Goal: Task Accomplishment & Management: Manage account settings

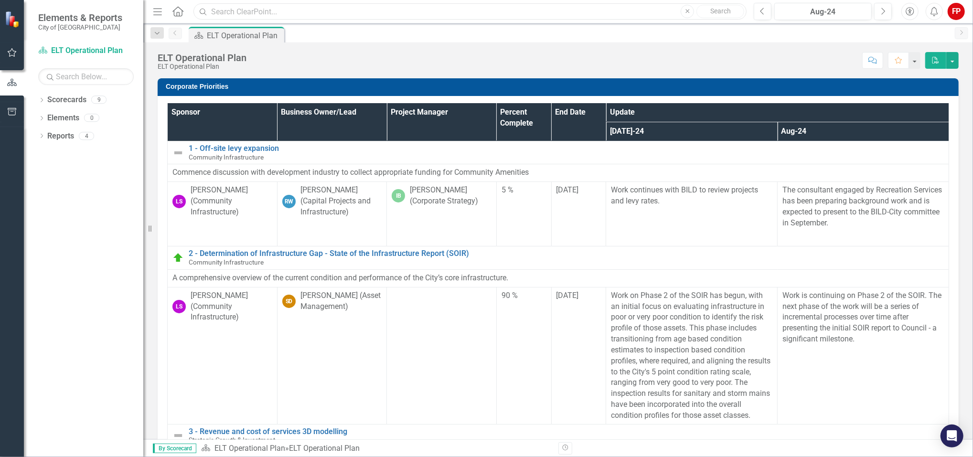
click at [263, 17] on input "text" at bounding box center [469, 11] width 553 height 17
click at [735, 9] on link "Search" at bounding box center [720, 11] width 48 height 13
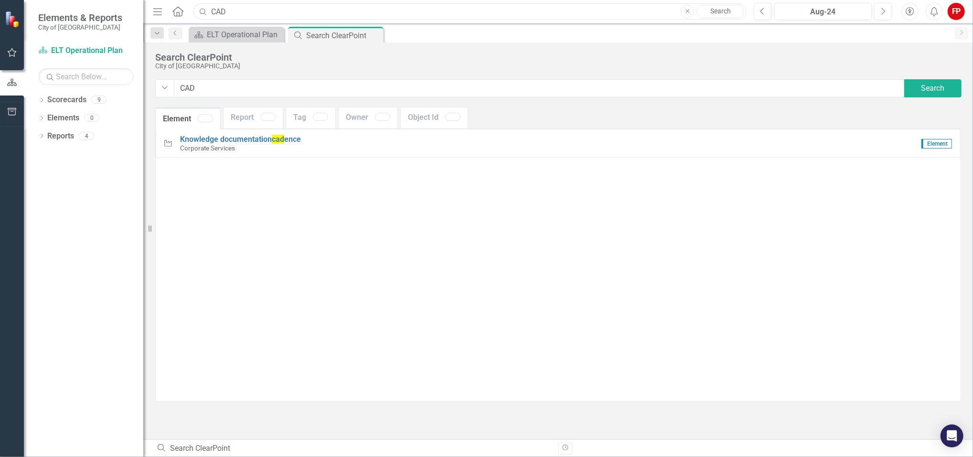
click at [452, 18] on input "CAD" at bounding box center [469, 11] width 553 height 17
click at [173, 8] on icon "Home" at bounding box center [177, 11] width 12 height 10
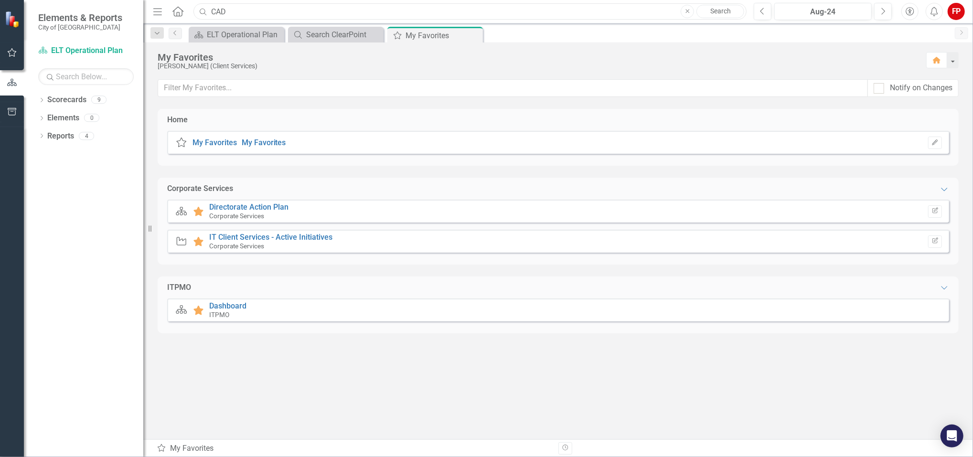
click at [304, 18] on input "CAD" at bounding box center [469, 11] width 553 height 17
type input "Computer Aided Dispatch"
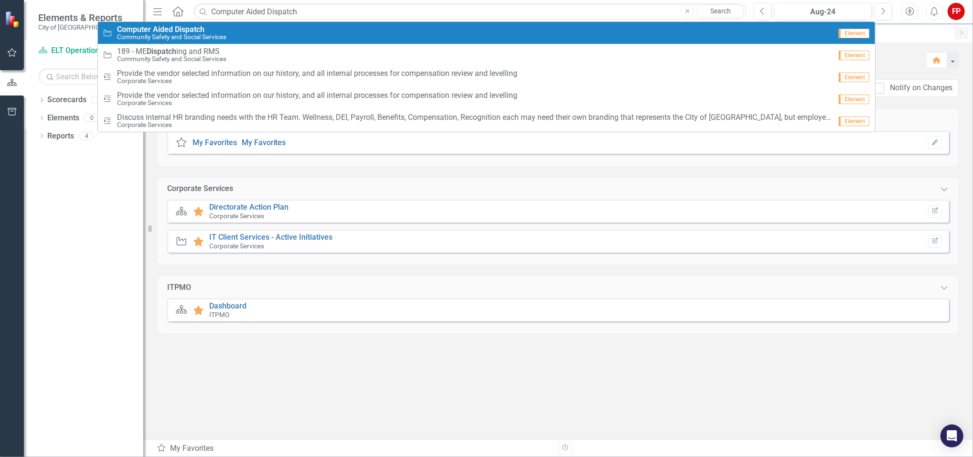
click at [534, 37] on div "Initiative Computer Aided Dispatch Community Safety and Social Services" at bounding box center [467, 33] width 729 height 16
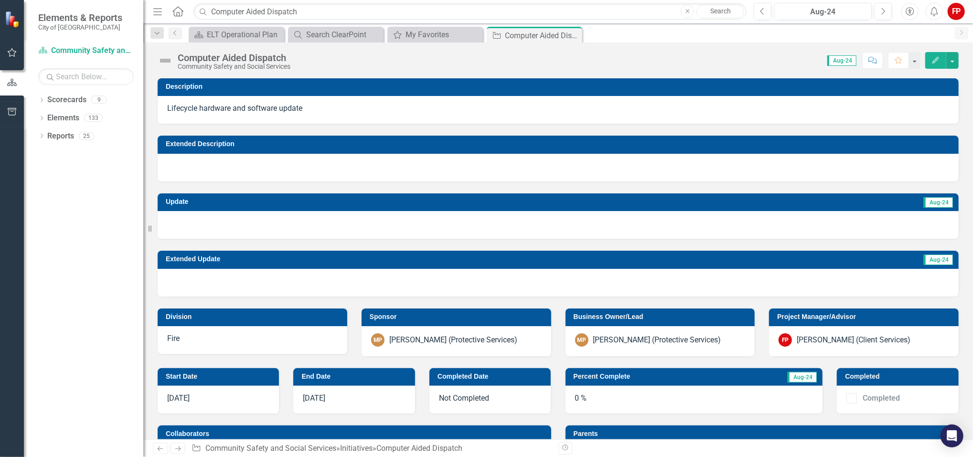
click at [938, 61] on icon "Edit" at bounding box center [935, 60] width 9 height 7
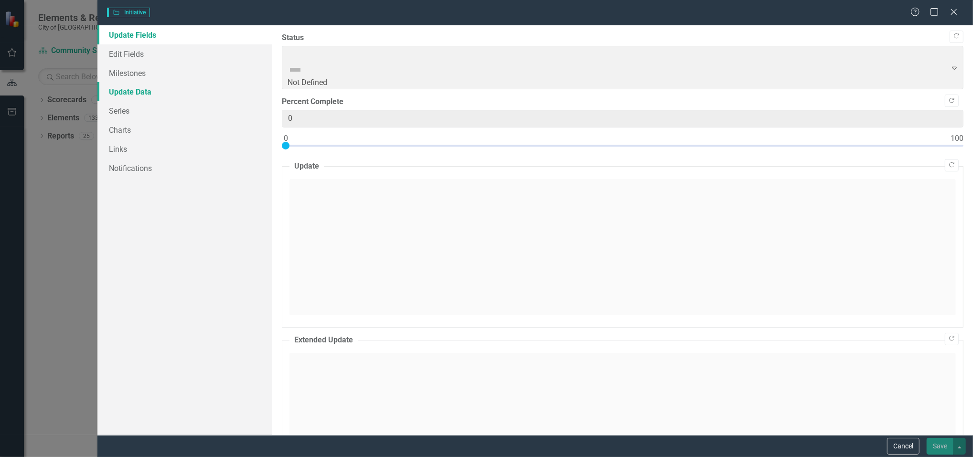
click at [140, 97] on link "Update Data" at bounding box center [184, 91] width 175 height 19
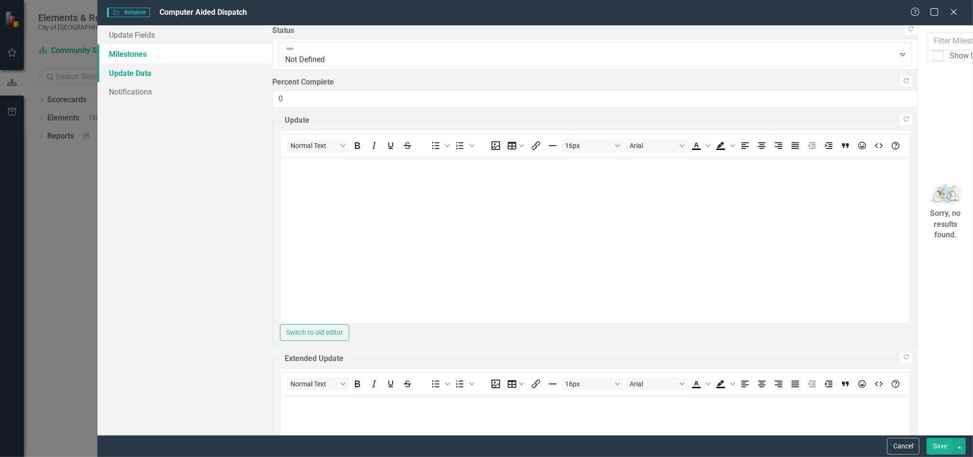
click at [153, 64] on link "Update Data" at bounding box center [184, 73] width 175 height 19
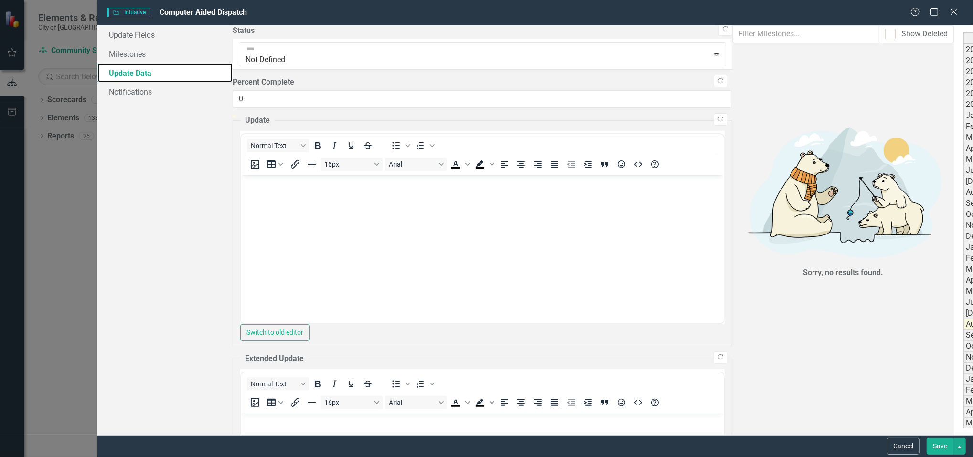
scroll to position [64, 0]
drag, startPoint x: 356, startPoint y: 383, endPoint x: 345, endPoint y: 384, distance: 11.0
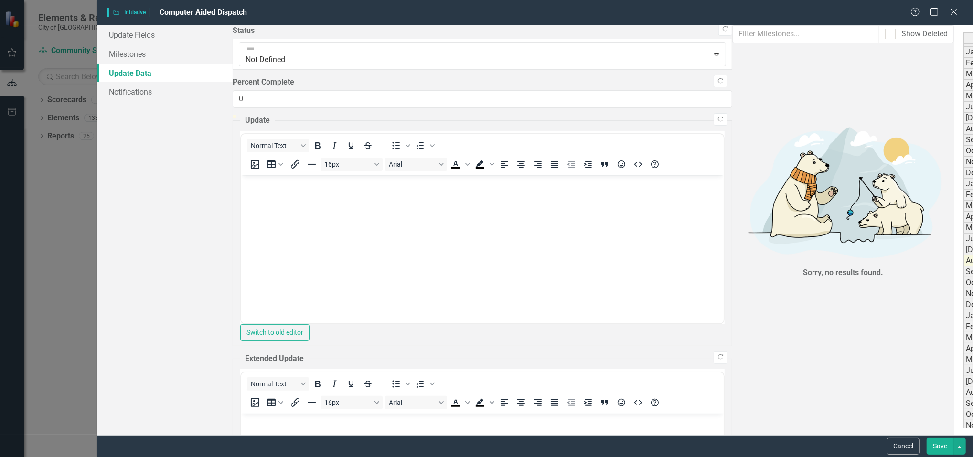
click at [963, 384] on td "[DATE]-25" at bounding box center [987, 381] width 48 height 11
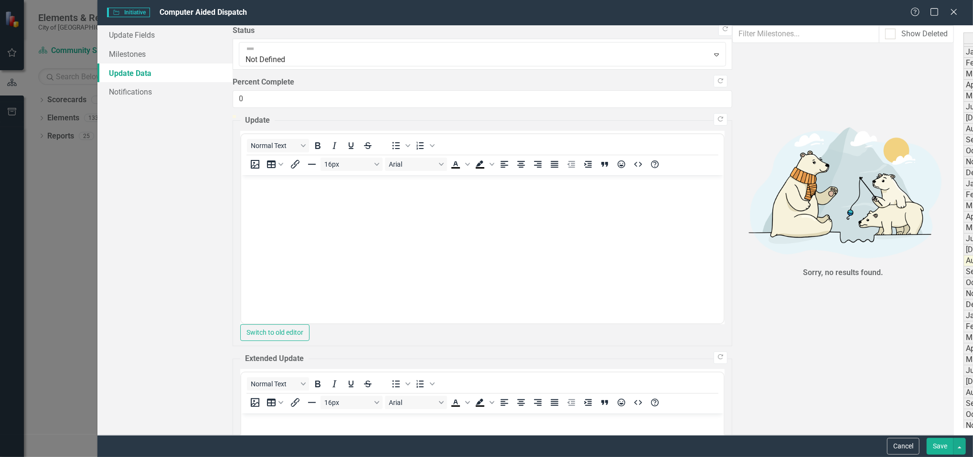
click at [963, 392] on div "Period Status 2017 Not Defined 2018 Not Defined 2019 Not Defined 2020 Not Defin…" at bounding box center [963, 222] width 0 height 506
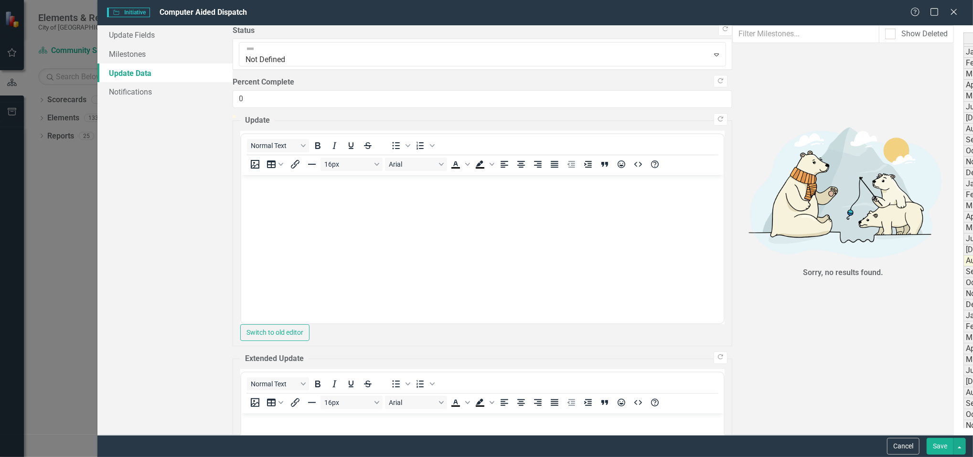
drag, startPoint x: 337, startPoint y: 393, endPoint x: 354, endPoint y: 397, distance: 18.3
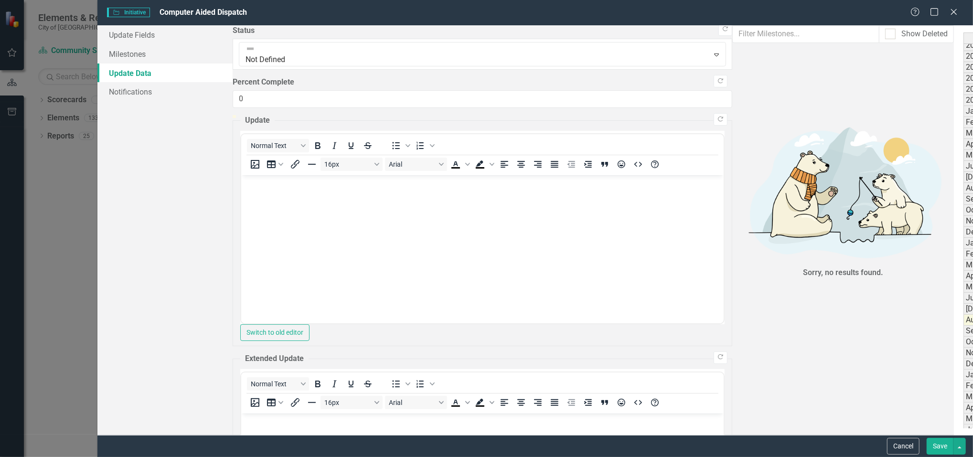
scroll to position [0, 0]
click at [148, 36] on link "Update Fields" at bounding box center [165, 34] width 136 height 19
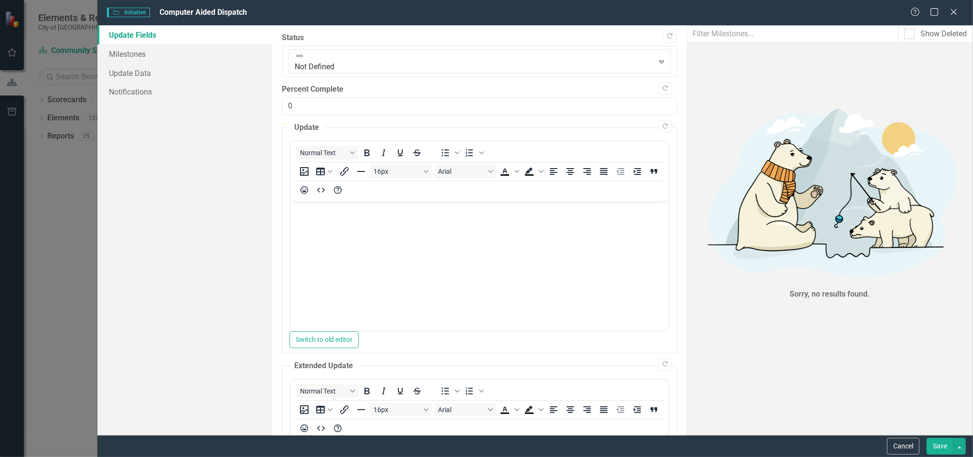
click at [460, 263] on body "Rich Text Area. Press ALT-0 for help." at bounding box center [479, 272] width 378 height 143
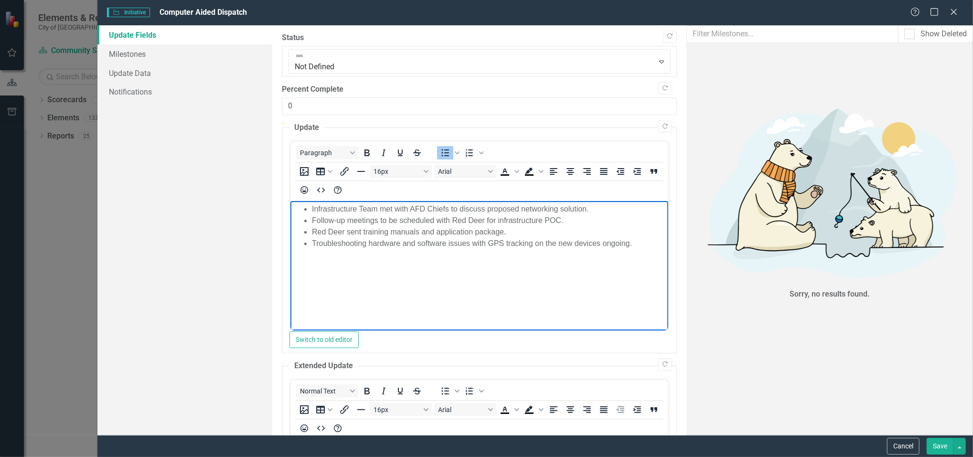
click at [660, 237] on li "Troubleshooting hardware and software issues with GPS tracking on the new devic…" at bounding box center [489, 242] width 354 height 11
click at [605, 209] on li "Infrastructure Team met with AFD Chiefs to discuss proposed networking solution." at bounding box center [489, 208] width 354 height 11
click at [624, 208] on li "Proposed network connectivity solution was deemed unacceptable by COA Infrastru…" at bounding box center [489, 208] width 354 height 11
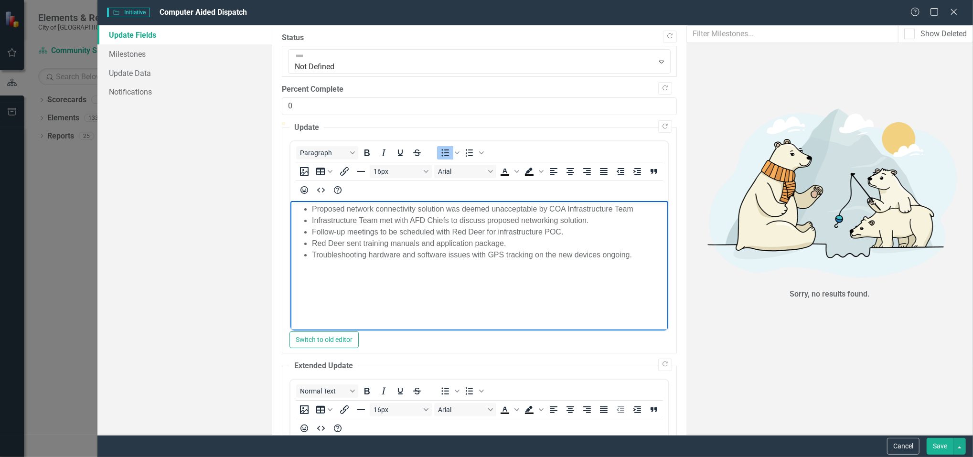
click at [559, 207] on li "Proposed network connectivity solution was deemed unacceptable by COA Infrastru…" at bounding box center [489, 208] width 354 height 11
click at [666, 208] on li "Proposed network connectivity solution was deemed unacceptable by CoA Infrastru…" at bounding box center [489, 208] width 354 height 11
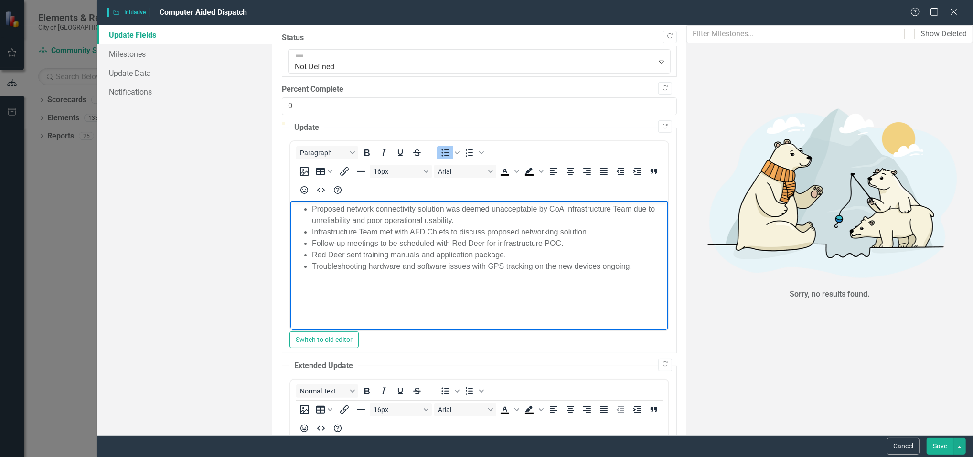
click at [573, 277] on body "Proposed network connectivity solution was deemed unacceptable by CoA Infrastru…" at bounding box center [479, 272] width 378 height 143
click at [441, 226] on li "Infrastructure Team met with AFD Chiefs to discuss proposed networking solution." at bounding box center [489, 231] width 354 height 11
click at [597, 226] on li "Infrastructure Team met with AFD Chiefs to discuss proposed networking solution." at bounding box center [489, 231] width 354 height 11
drag, startPoint x: 889, startPoint y: 224, endPoint x: 881, endPoint y: 225, distance: 8.8
click at [666, 226] on li "Infrastructure Team met with AFD Chiefs to discuss proposed networking solution…" at bounding box center [489, 237] width 354 height 23
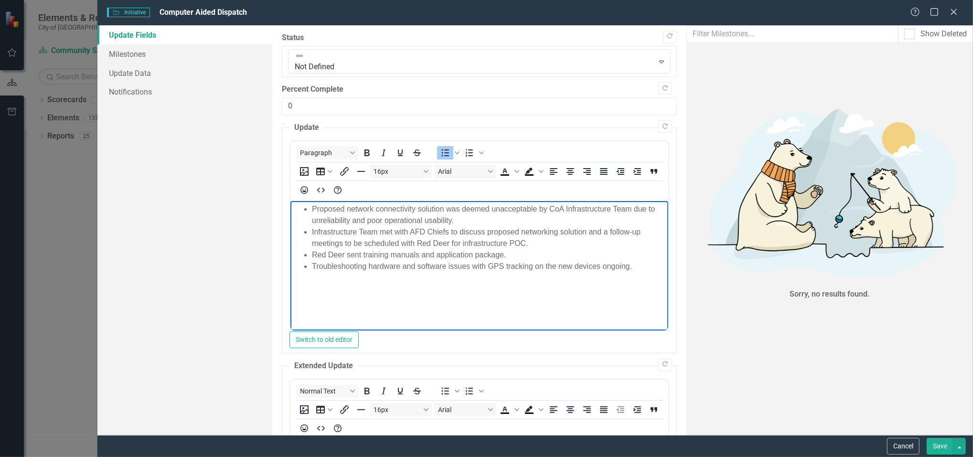
click at [666, 226] on li "Infrastructure Team met with AFD Chiefs to discuss proposed networking solution…" at bounding box center [489, 237] width 354 height 23
drag, startPoint x: 851, startPoint y: 220, endPoint x: 838, endPoint y: 221, distance: 12.9
click at [666, 226] on li "Infrastructure Team met with AFD Chiefs to discuss proposed networking solution…" at bounding box center [489, 237] width 354 height 23
click at [363, 249] on li "Red Deer sent training manuals and application package." at bounding box center [489, 254] width 354 height 11
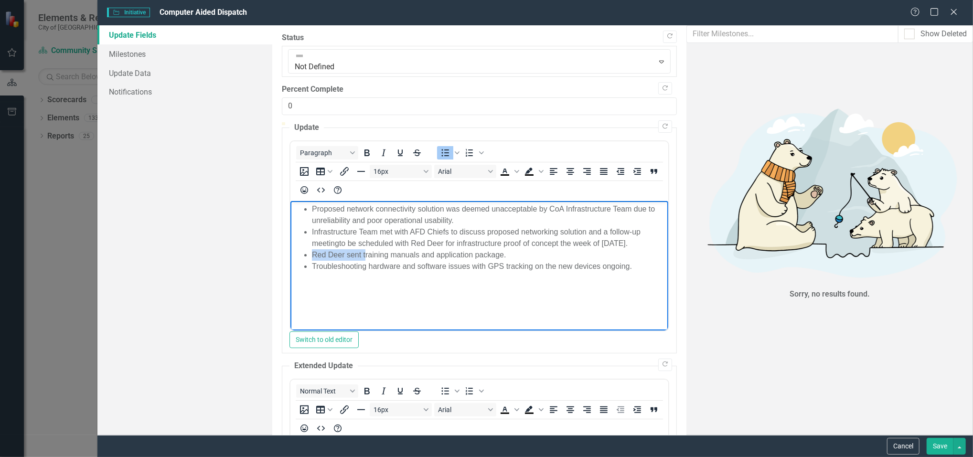
drag, startPoint x: 365, startPoint y: 241, endPoint x: 307, endPoint y: 244, distance: 58.4
click at [307, 244] on ul "Proposed network connectivity solution was deemed unacceptable by CoA Infrastru…" at bounding box center [479, 237] width 373 height 69
click at [460, 249] on li "Training manuals and application package." at bounding box center [489, 254] width 354 height 11
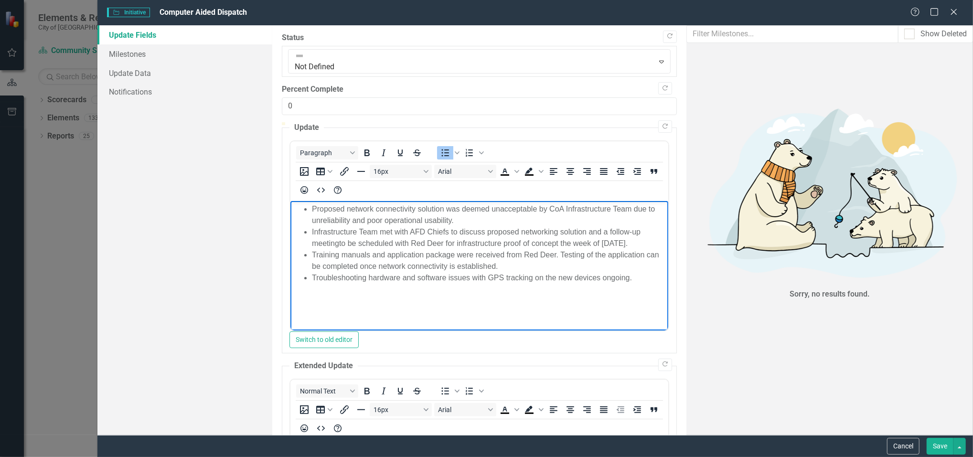
click at [666, 272] on li "Troubleshooting hardware and software issues with GPS tracking on the new devic…" at bounding box center [489, 277] width 354 height 11
click at [629, 272] on li "Troubleshooting hardware and software issues with GPS tracking on the new devic…" at bounding box center [489, 277] width 354 height 11
click at [632, 272] on li "Troubleshooting hardware and software issues with GPS tracking on the new devic…" at bounding box center [489, 277] width 354 height 11
click at [536, 272] on li "Troubleshooting hardware and software issues with GPS tracking on the new devic…" at bounding box center [489, 277] width 354 height 11
click at [666, 272] on li "Troubleshooting hardware and software issues with GPS tracking within Active 91…" at bounding box center [489, 283] width 354 height 23
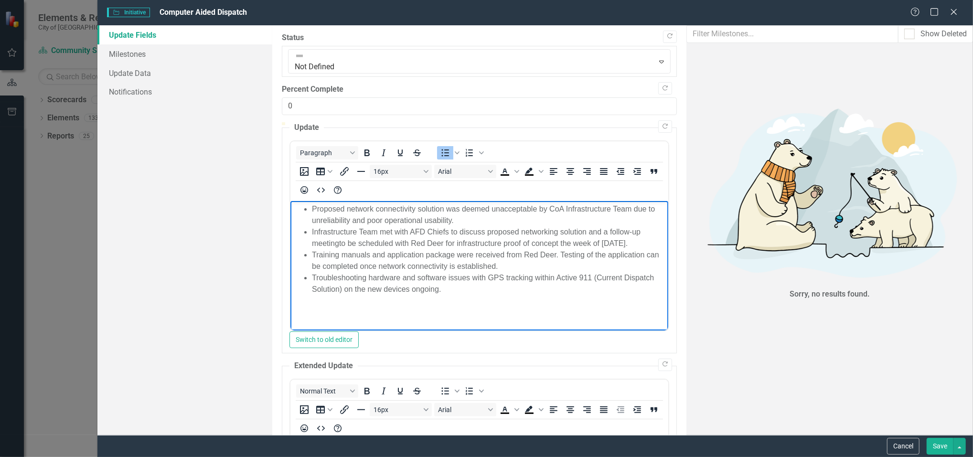
click at [666, 272] on li "Troubleshooting hardware and software issues with GPS tracking within Active 91…" at bounding box center [489, 283] width 354 height 23
click at [668, 260] on body "Proposed network connectivity solution was deemed unacceptable by CoA Infrastru…" at bounding box center [479, 272] width 378 height 143
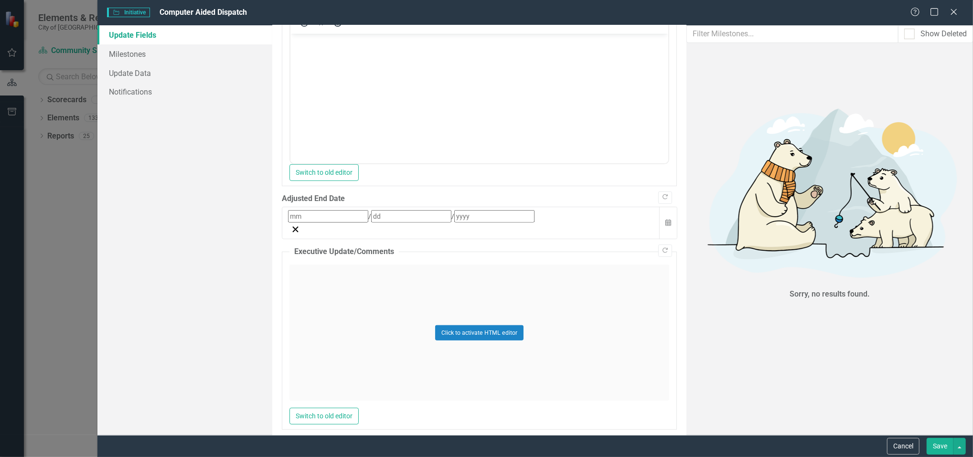
scroll to position [417, 0]
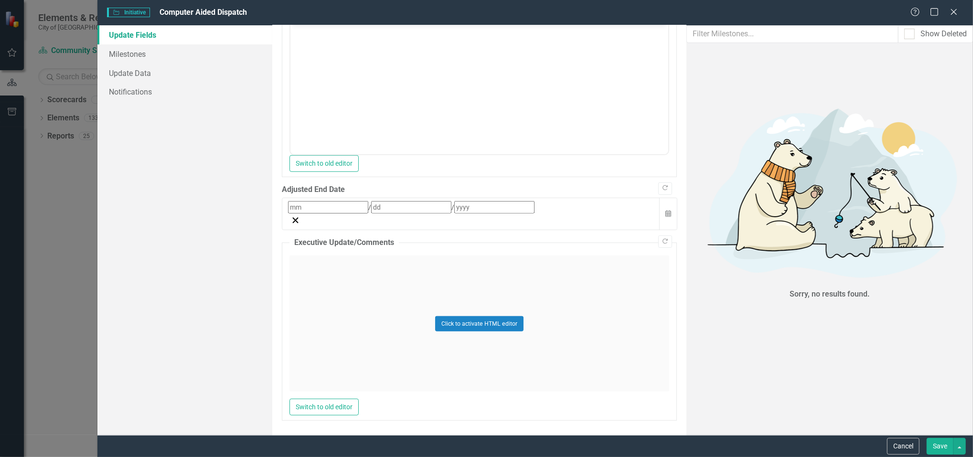
click at [941, 447] on button "Save" at bounding box center [940, 446] width 27 height 17
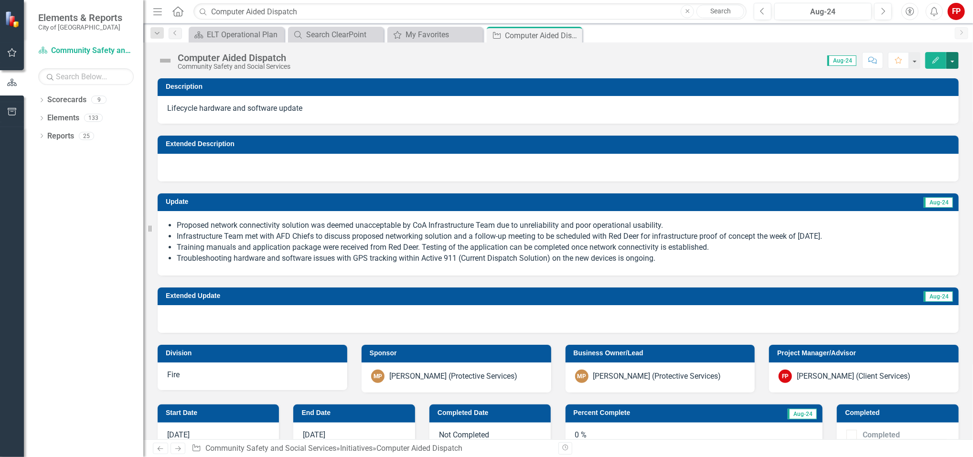
click at [950, 58] on button "button" at bounding box center [952, 60] width 12 height 17
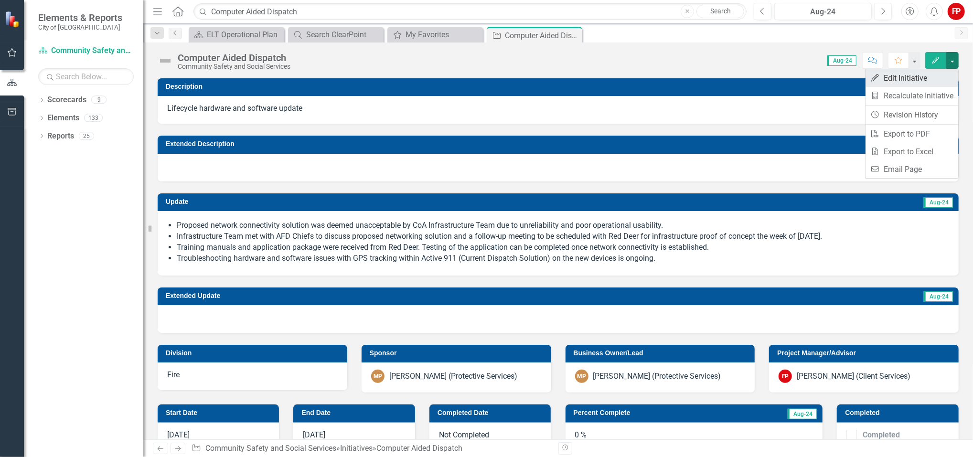
click at [916, 75] on link "Edit Edit Initiative" at bounding box center [911, 78] width 93 height 18
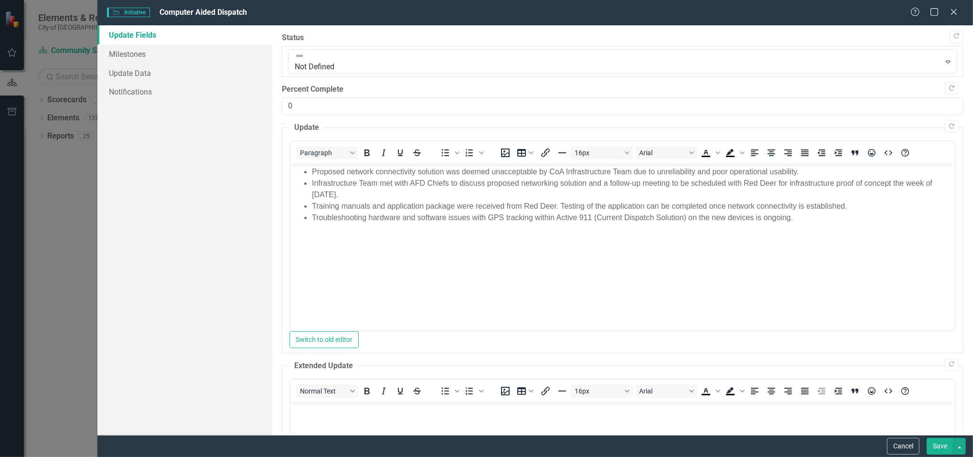
scroll to position [0, 0]
click at [134, 86] on link "Notifications" at bounding box center [184, 91] width 175 height 19
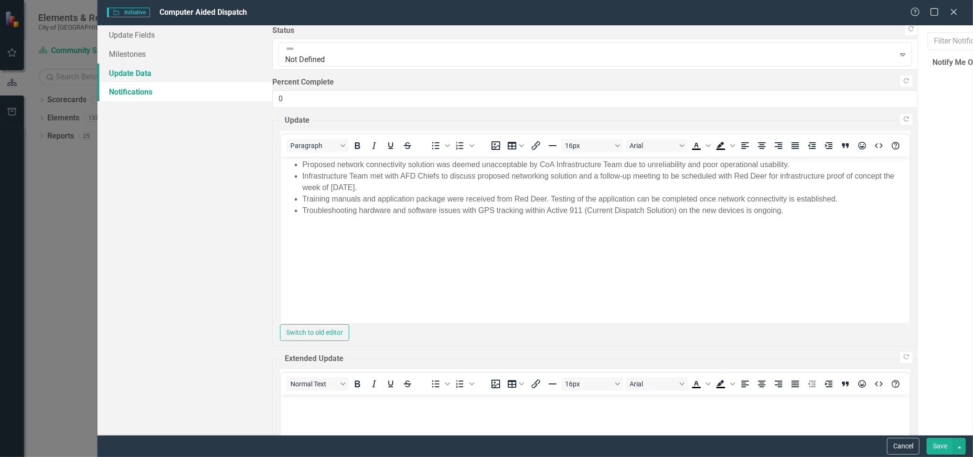
click at [136, 76] on link "Update Data" at bounding box center [184, 73] width 175 height 19
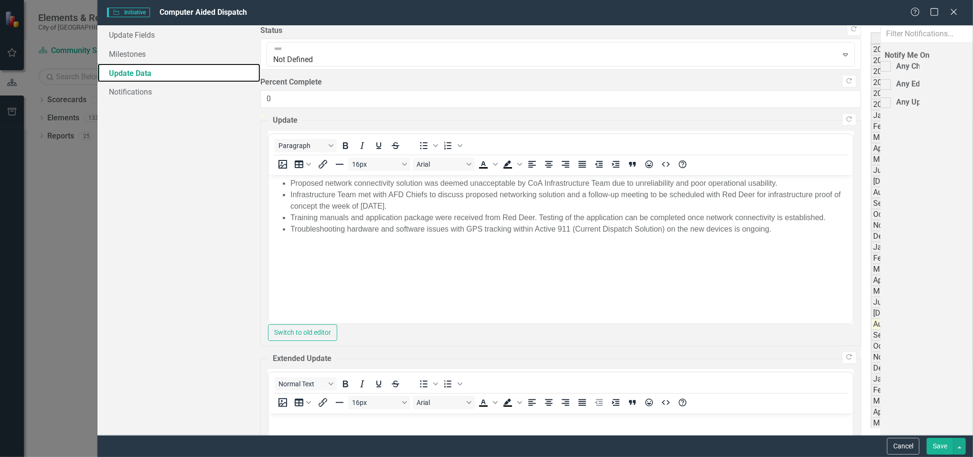
scroll to position [112, 0]
click at [920, 346] on img at bounding box center [924, 345] width 8 height 8
click at [920, 344] on img at bounding box center [924, 345] width 8 height 8
click at [931, 346] on td "Below Plan" at bounding box center [966, 345] width 71 height 11
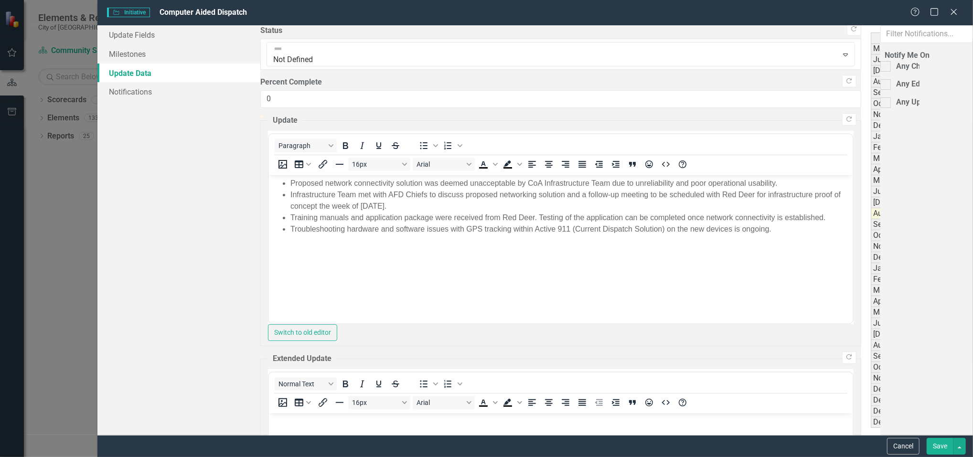
click at [931, 345] on td "Below Plan" at bounding box center [966, 345] width 71 height 11
click at [931, 346] on td "Below Plan" at bounding box center [966, 345] width 71 height 11
click at [930, 346] on textarea at bounding box center [966, 345] width 72 height 11
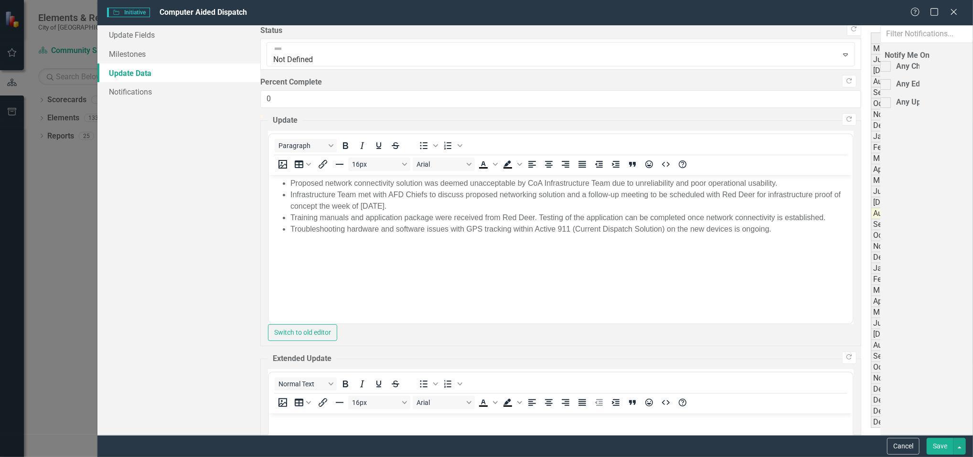
click at [937, 444] on button "Save" at bounding box center [940, 446] width 27 height 17
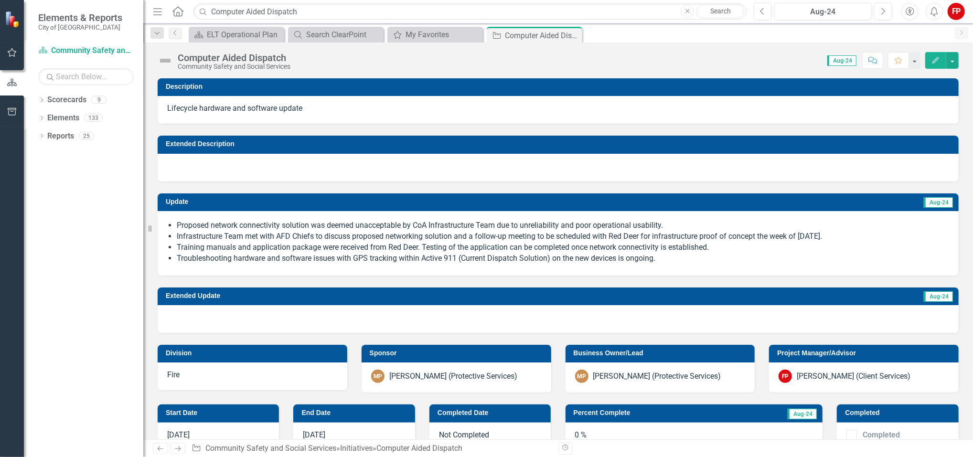
drag, startPoint x: 575, startPoint y: 245, endPoint x: 178, endPoint y: 194, distance: 401.0
click at [178, 194] on div "Update Aug-24 Proposed network connectivity solution was deemed unacceptable by…" at bounding box center [558, 234] width 801 height 82
drag, startPoint x: 176, startPoint y: 224, endPoint x: 736, endPoint y: 239, distance: 560.4
click at [583, 250] on ul "Proposed network connectivity solution was deemed unacceptable by CoA Infrastru…" at bounding box center [563, 241] width 772 height 43
click at [658, 257] on li "Troubleshooting hardware and software issues with GPS tracking within Active 91…" at bounding box center [563, 258] width 772 height 11
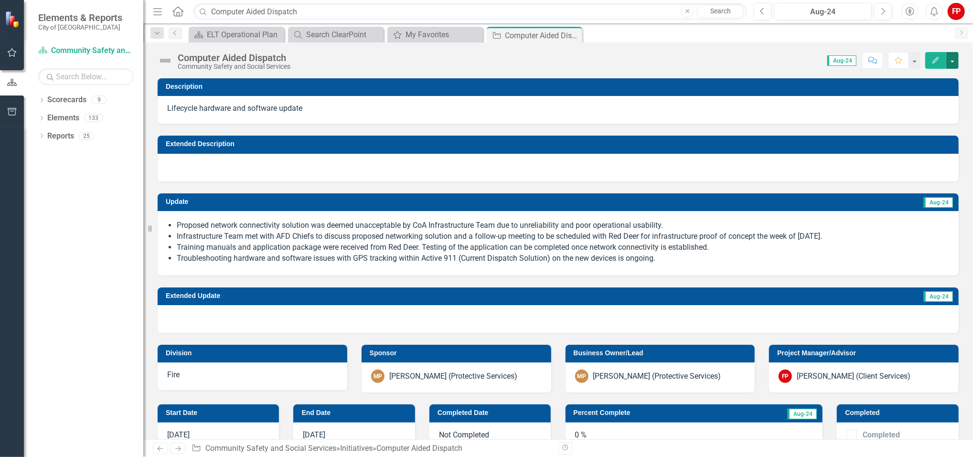
click at [950, 57] on button "button" at bounding box center [952, 60] width 12 height 17
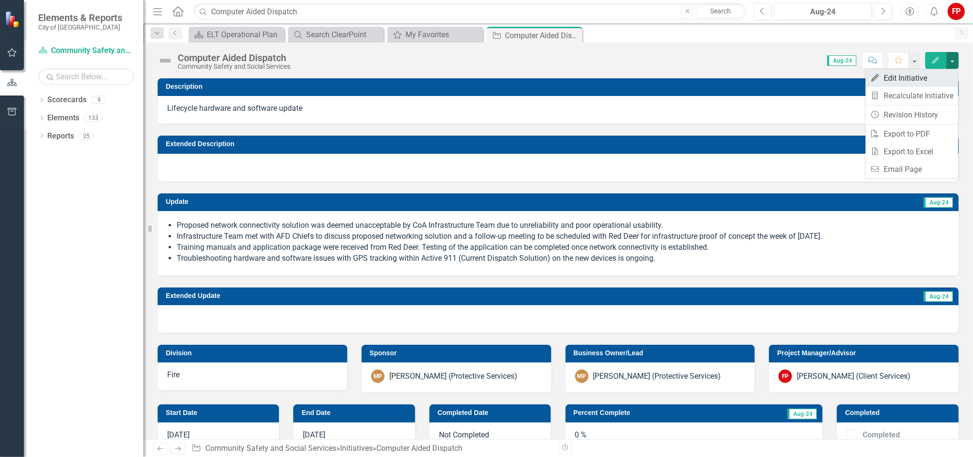
click at [928, 82] on link "Edit Edit Initiative" at bounding box center [911, 78] width 93 height 18
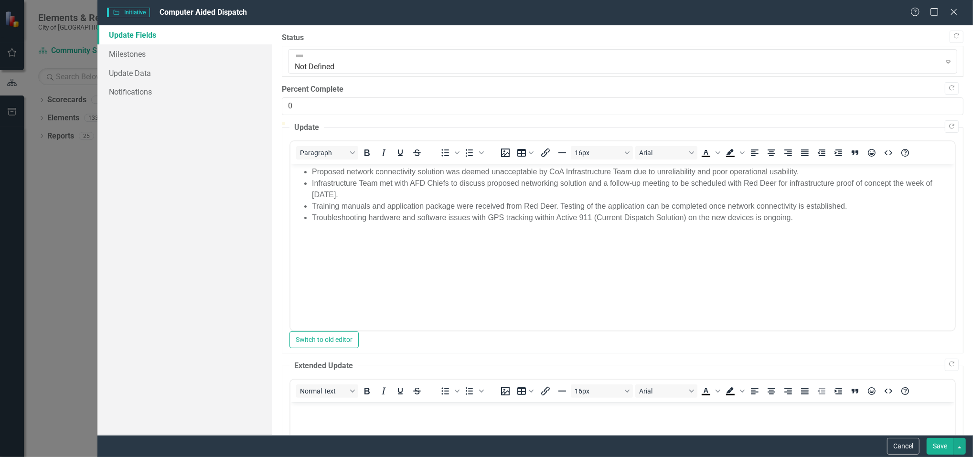
scroll to position [0, 0]
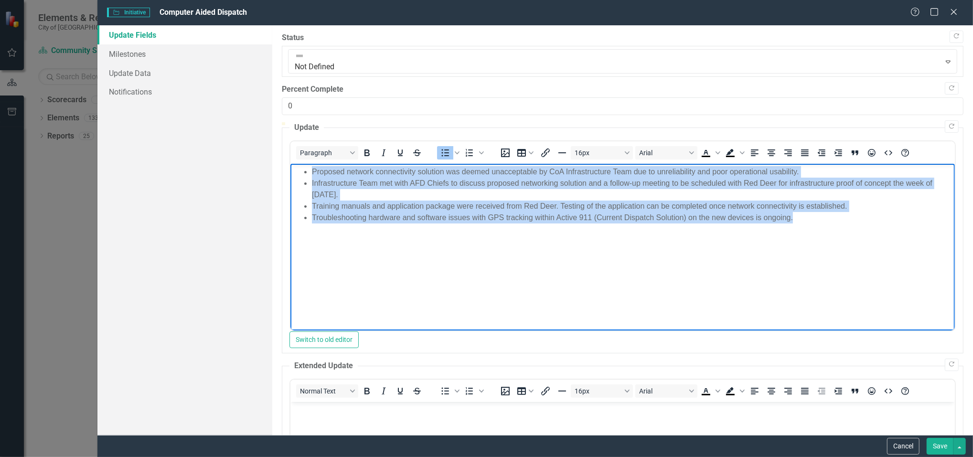
drag, startPoint x: 867, startPoint y: 229, endPoint x: 293, endPoint y: 157, distance: 579.0
click at [293, 163] on html "Proposed network connectivity solution was deemed unacceptable by CoA Infrastru…" at bounding box center [622, 234] width 664 height 143
copy ul "Proposed network connectivity solution was deemed unacceptable by CoA Infrastru…"
